Goal: Entertainment & Leisure: Consume media (video, audio)

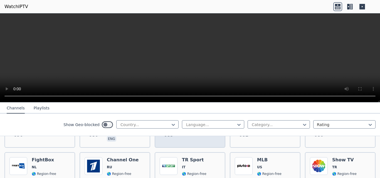
scroll to position [1139, 0]
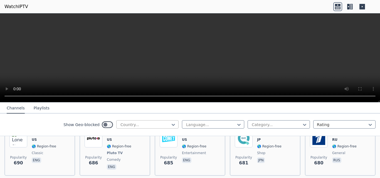
click at [162, 122] on div at bounding box center [145, 125] width 51 height 6
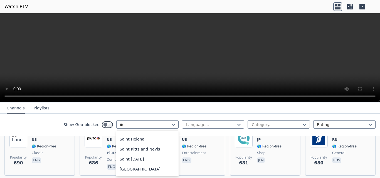
scroll to position [38, 0]
type input "***"
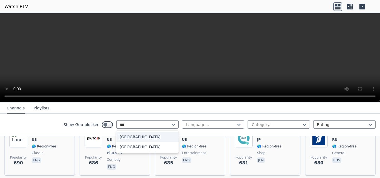
scroll to position [0, 0]
click at [142, 146] on div "[GEOGRAPHIC_DATA]" at bounding box center [147, 147] width 62 height 10
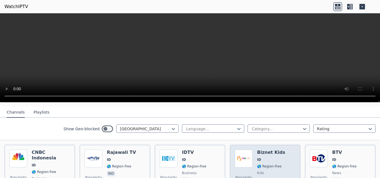
scroll to position [84, 0]
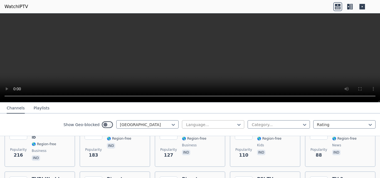
click at [226, 124] on div at bounding box center [210, 125] width 51 height 6
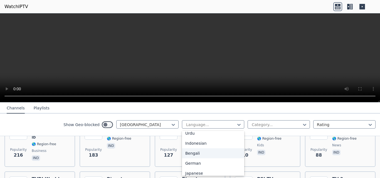
scroll to position [66, 0]
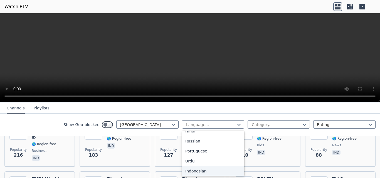
click at [193, 169] on div "Indonesian" at bounding box center [213, 171] width 62 height 10
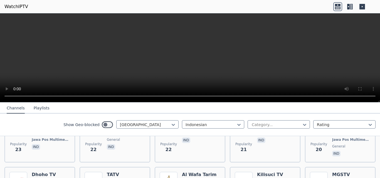
scroll to position [335, 0]
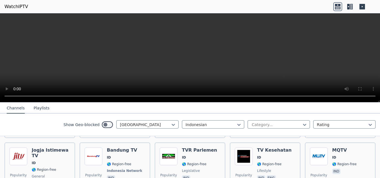
click at [34, 108] on button "Playlists" at bounding box center [42, 108] width 16 height 11
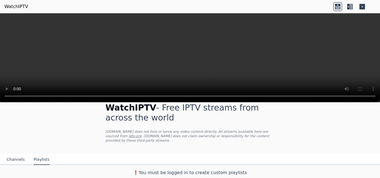
scroll to position [5, 0]
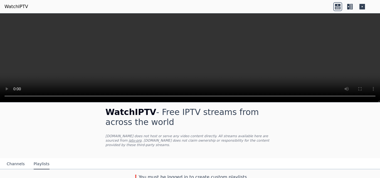
click at [16, 159] on button "Channels" at bounding box center [16, 164] width 18 height 11
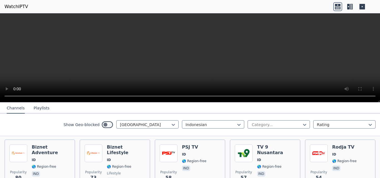
scroll to position [116, 0]
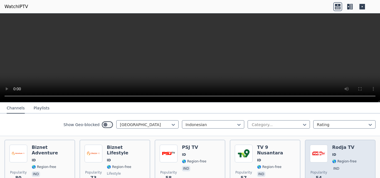
click at [344, 148] on div "Rodja TV ID 🌎 Region-free ind" at bounding box center [344, 165] width 24 height 40
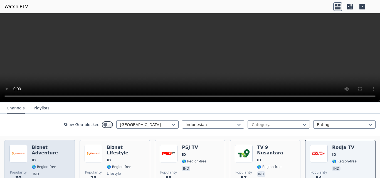
click at [51, 165] on span "🌎 Region-free" at bounding box center [44, 167] width 24 height 4
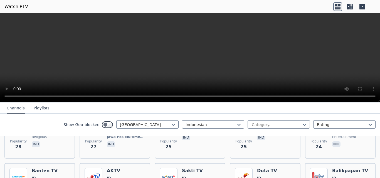
scroll to position [366, 0]
